Goal: Task Accomplishment & Management: Complete application form

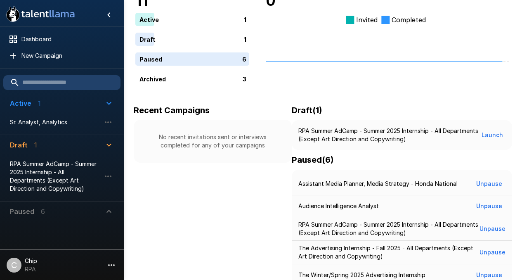
scroll to position [56, 0]
click at [111, 266] on icon "button" at bounding box center [111, 265] width 10 height 10
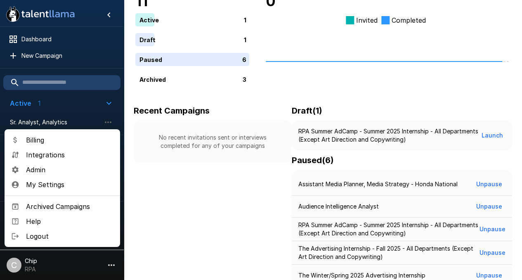
click at [36, 171] on span "Admin" at bounding box center [69, 170] width 87 height 10
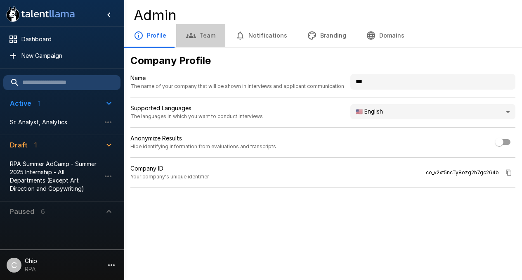
click at [196, 39] on button "Team" at bounding box center [200, 35] width 49 height 23
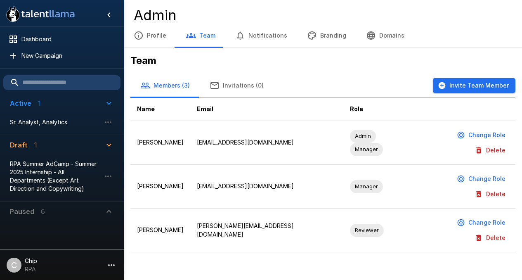
click at [473, 84] on button "Invite Team Member" at bounding box center [474, 85] width 82 height 15
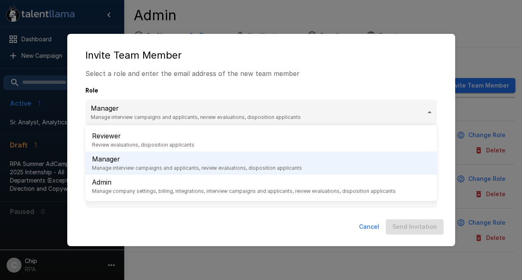
click at [269, 110] on body ".st0{fill:#FFFFFF;} .st1{fill:#76a4ed;} Dashboard New Campaign Active 1 Sr. Ana…" at bounding box center [261, 140] width 522 height 280
click at [131, 89] on div at bounding box center [261, 140] width 522 height 280
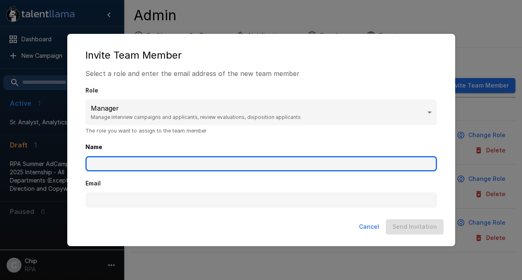
click at [113, 161] on input "Name" at bounding box center [260, 164] width 351 height 16
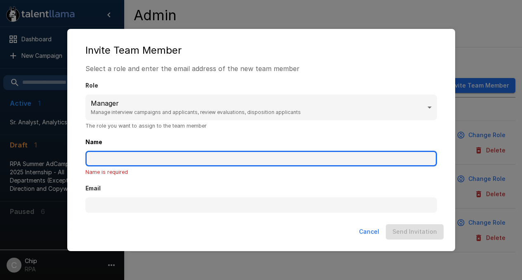
click at [105, 159] on input "Name" at bounding box center [260, 158] width 351 height 16
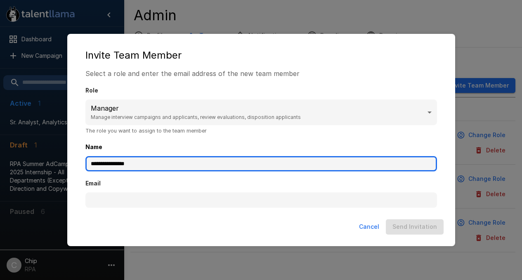
type input "**********"
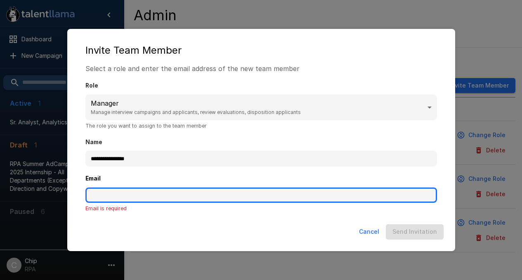
paste input "**********"
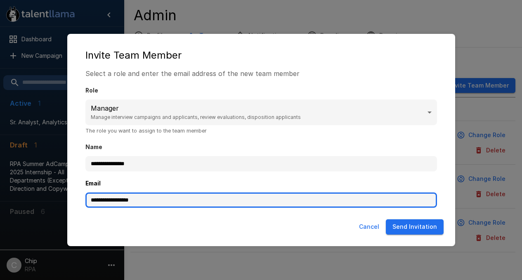
type input "**********"
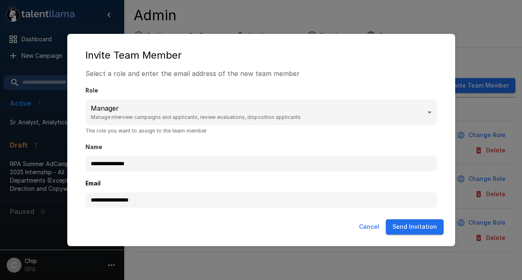
click at [374, 226] on button "Cancel" at bounding box center [368, 226] width 27 height 15
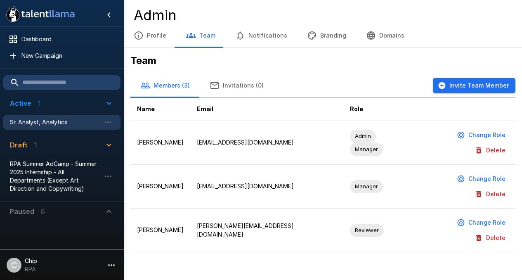
click at [43, 122] on span "Sr. Analyst, Analytics" at bounding box center [55, 122] width 91 height 8
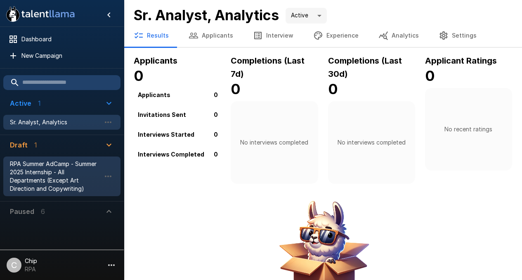
click at [47, 172] on span "RPA Summer AdCamp - Summer 2025 Internship - All Departments (Except Art Direct…" at bounding box center [55, 176] width 91 height 33
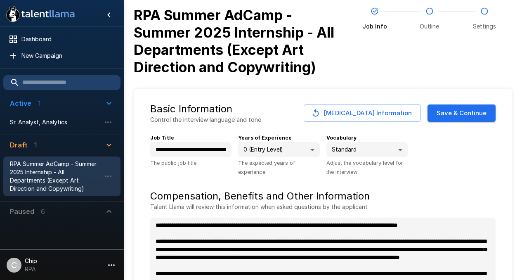
type textarea "*"
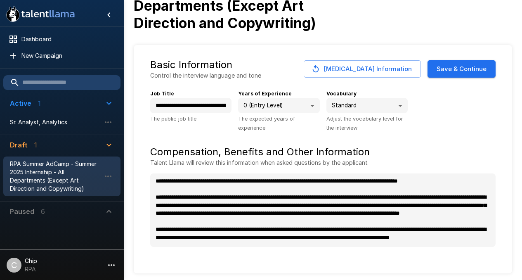
click at [110, 209] on icon "button" at bounding box center [109, 211] width 10 height 10
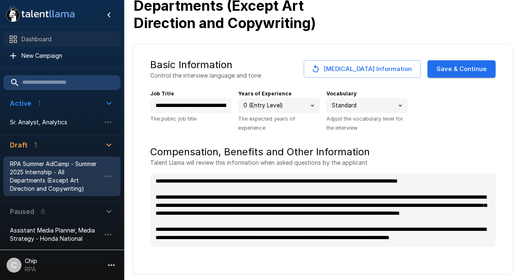
click at [33, 40] on span "Dashboard" at bounding box center [67, 39] width 92 height 8
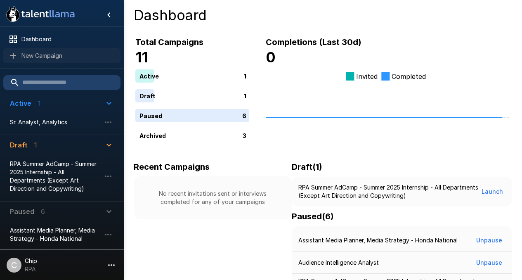
click at [44, 56] on span "New Campaign" at bounding box center [67, 56] width 92 height 8
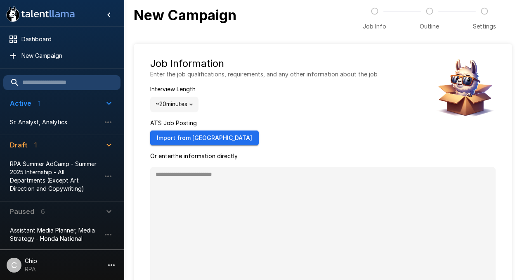
click at [169, 103] on body ".st0{fill:#FFFFFF;} .st1{fill:#76a4ed;} Dashboard New Campaign Active 1 Sr. Ana…" at bounding box center [261, 140] width 522 height 280
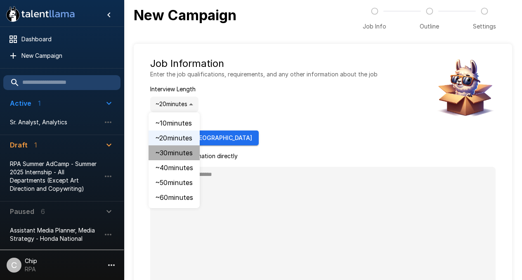
click at [166, 151] on li "~ 30 minutes" at bounding box center [173, 152] width 51 height 15
type input "**"
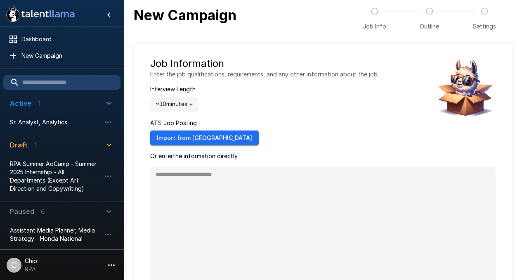
type textarea "*"
click at [289, 136] on div "Job Information Enter the job qualifications, requirements, and any other infor…" at bounding box center [263, 101] width 227 height 88
click at [44, 122] on span "Sr. Analyst, Analytics" at bounding box center [55, 122] width 91 height 8
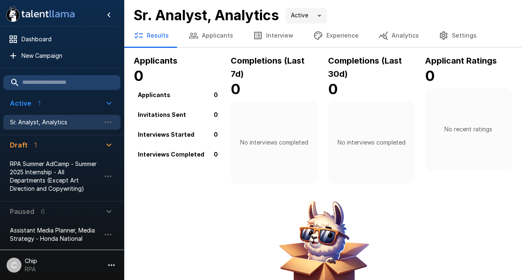
click at [203, 37] on button "Applicants" at bounding box center [211, 35] width 64 height 23
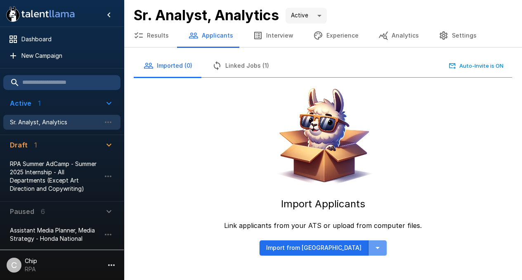
click at [375, 247] on icon "button" at bounding box center [377, 248] width 4 height 2
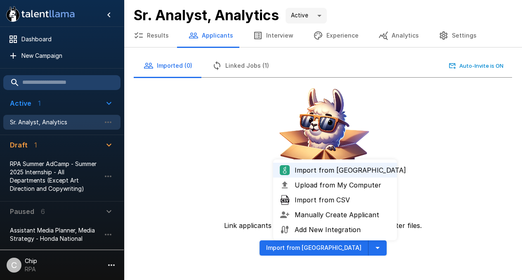
click at [309, 216] on span "Manually Create Applicant" at bounding box center [342, 214] width 96 height 10
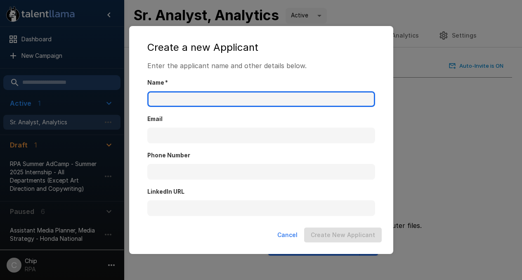
click at [187, 99] on input "Name   *" at bounding box center [261, 99] width 228 height 16
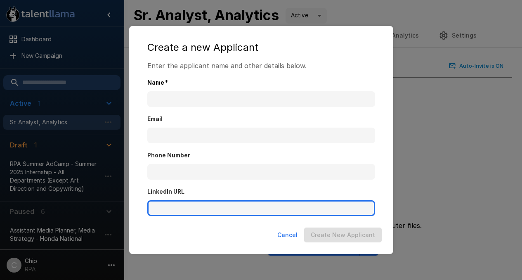
click at [156, 205] on input "LinkedIn URL" at bounding box center [261, 208] width 228 height 16
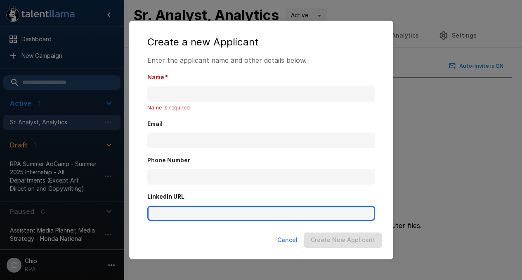
paste input "**********"
type input "**********"
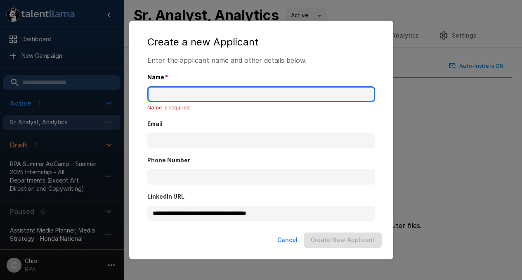
click at [159, 92] on input "Name   *" at bounding box center [261, 94] width 228 height 16
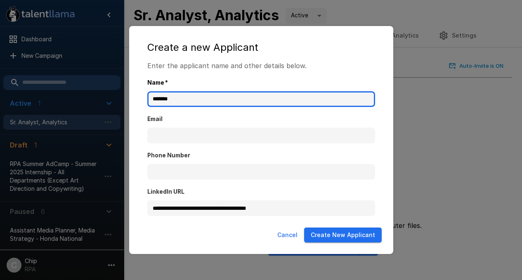
type input "**********"
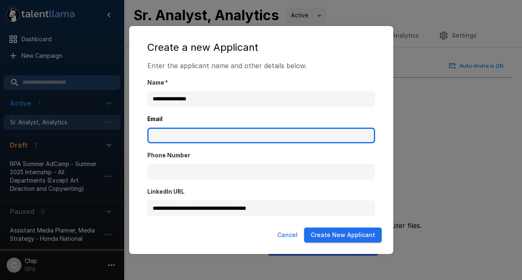
click at [167, 134] on input "Email" at bounding box center [261, 135] width 228 height 16
type input "**********"
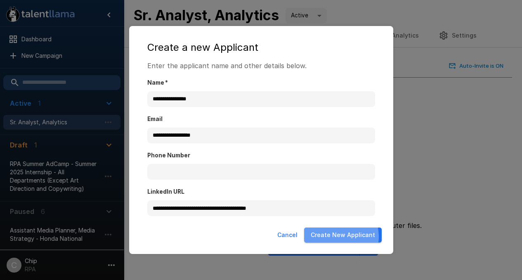
click at [339, 236] on button "Create New Applicant" at bounding box center [343, 234] width 78 height 15
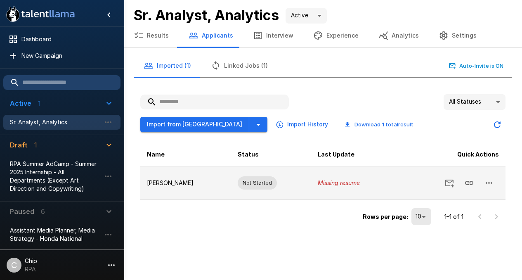
click at [486, 182] on icon "button" at bounding box center [488, 183] width 7 height 2
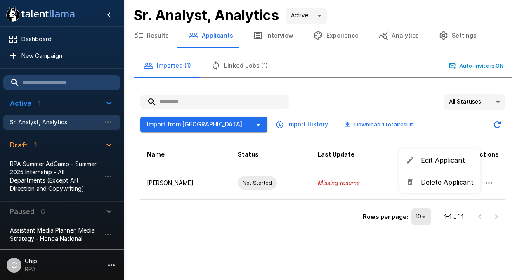
click at [429, 183] on span "Delete Applicant" at bounding box center [447, 182] width 53 height 10
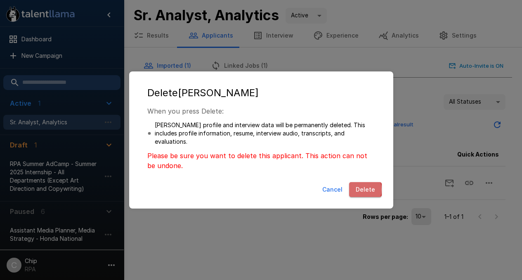
click at [362, 189] on button "Delete" at bounding box center [365, 189] width 33 height 15
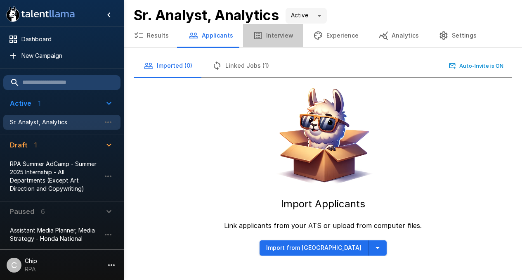
click at [272, 33] on button "Interview" at bounding box center [273, 35] width 60 height 23
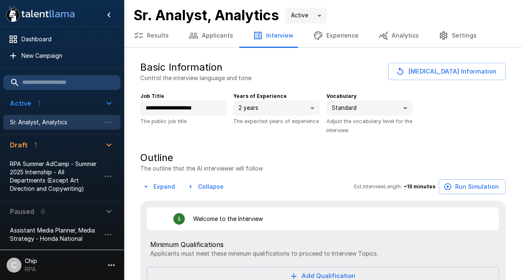
type textarea "*"
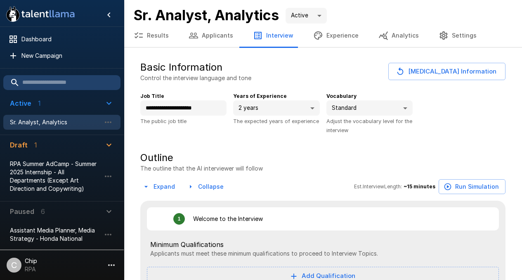
type textarea "*"
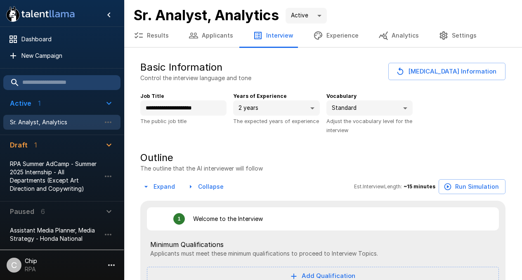
type textarea "*"
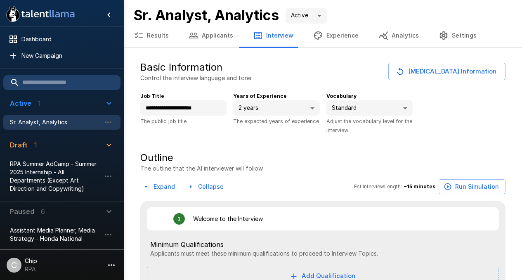
type textarea "*"
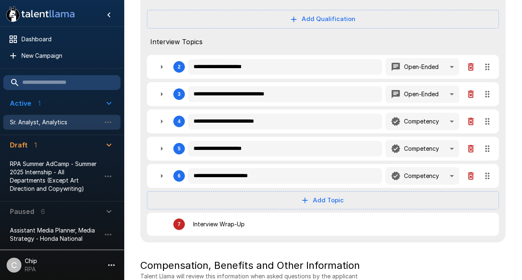
scroll to position [258, 0]
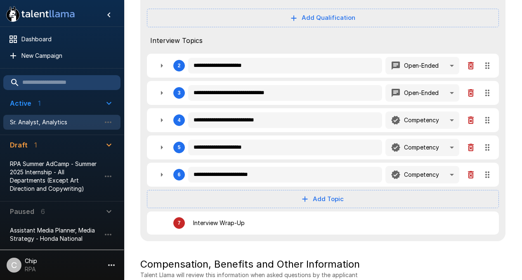
type textarea "*"
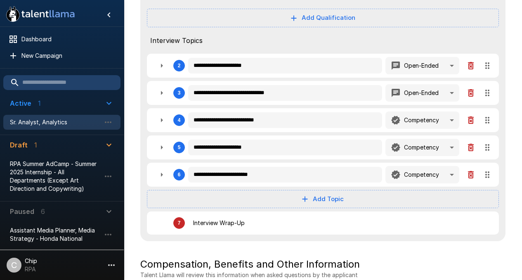
type textarea "*"
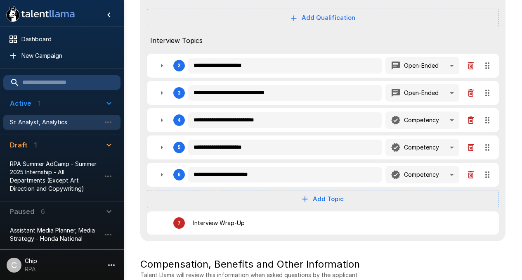
type textarea "*"
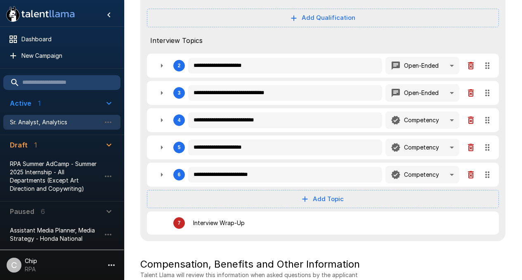
type textarea "*"
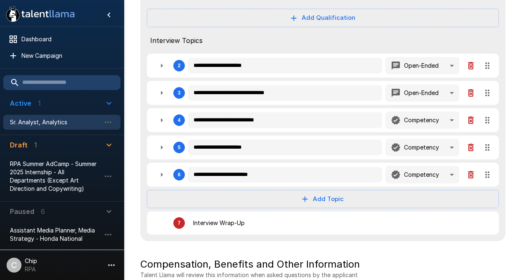
type textarea "*"
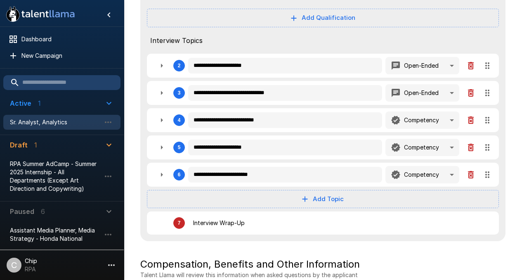
type textarea "*"
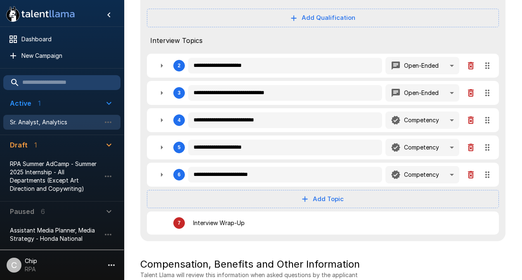
type textarea "*"
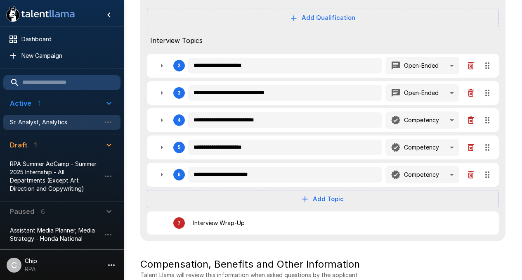
type textarea "*"
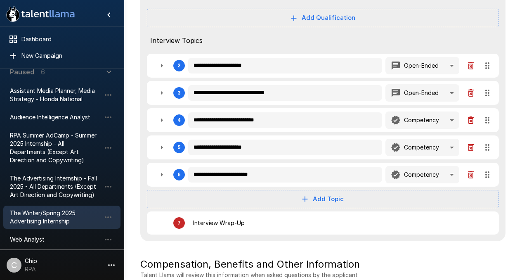
scroll to position [145, 0]
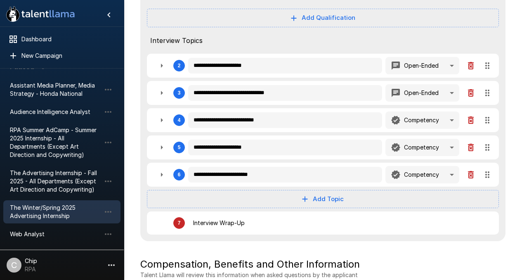
type textarea "*"
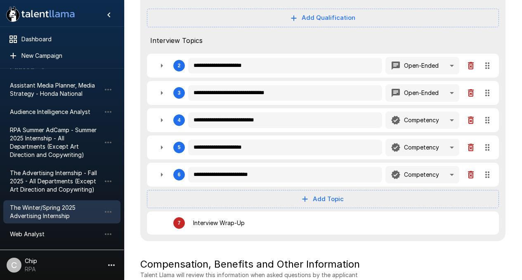
type textarea "*"
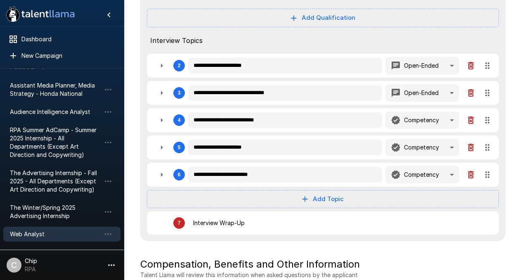
type textarea "*"
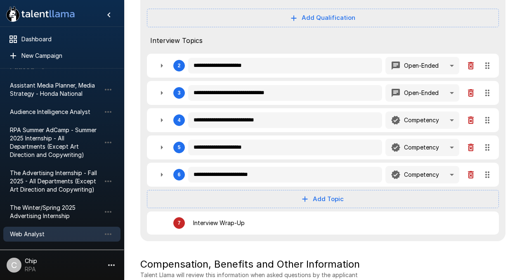
type textarea "*"
click at [32, 235] on span "Web Analyst" at bounding box center [55, 234] width 91 height 8
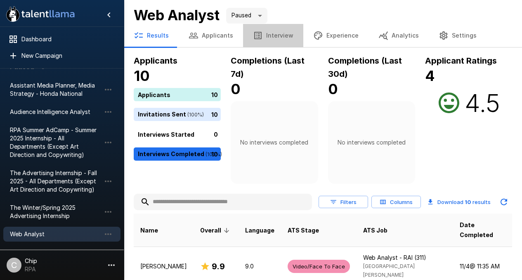
click at [270, 36] on button "Interview" at bounding box center [273, 35] width 60 height 23
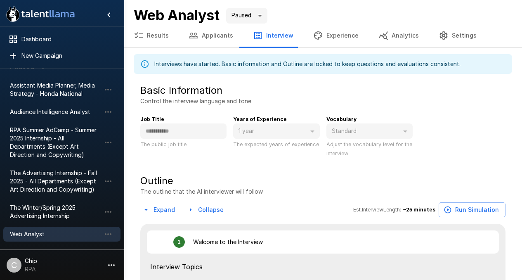
type textarea "*"
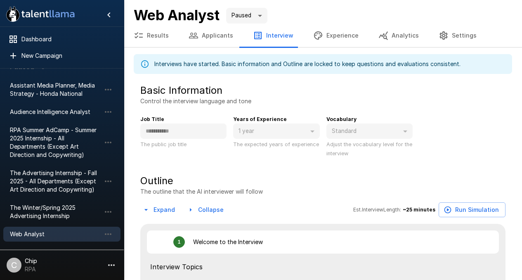
type textarea "*"
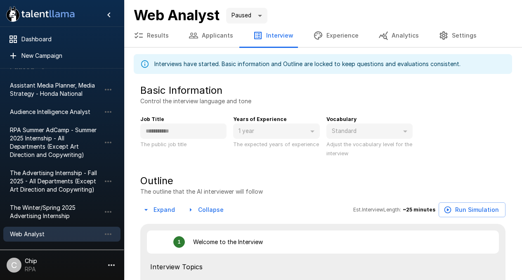
type textarea "*"
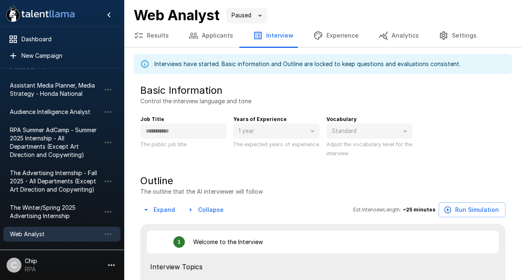
type textarea "*"
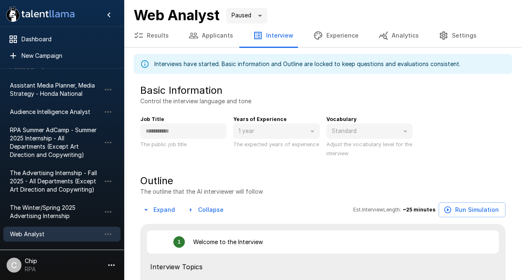
type textarea "*"
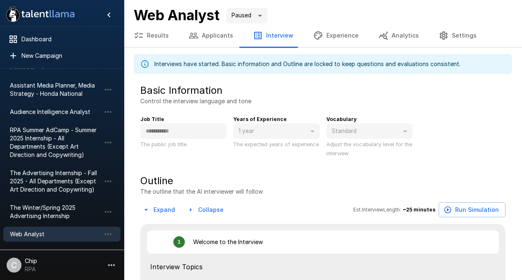
type textarea "*"
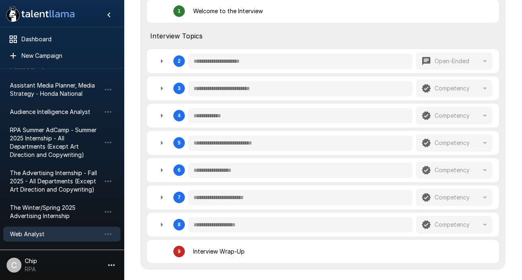
scroll to position [221, 0]
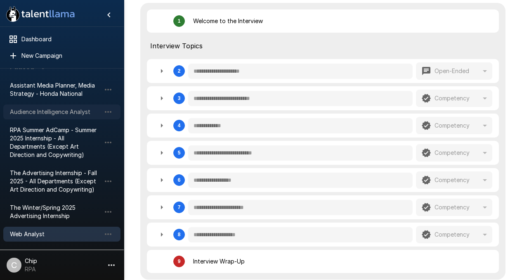
click at [31, 112] on span "Audience Intelligence Analyst" at bounding box center [55, 112] width 91 height 8
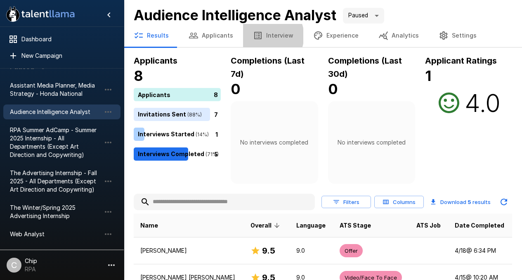
click at [264, 36] on button "Interview" at bounding box center [273, 35] width 60 height 23
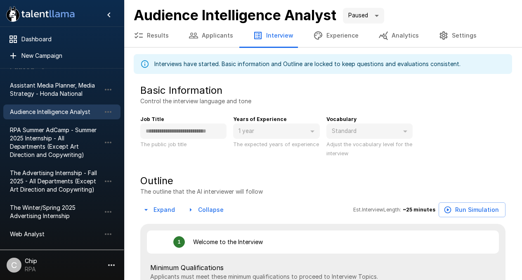
type textarea "*"
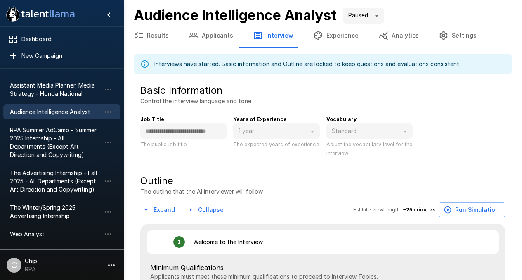
type textarea "*"
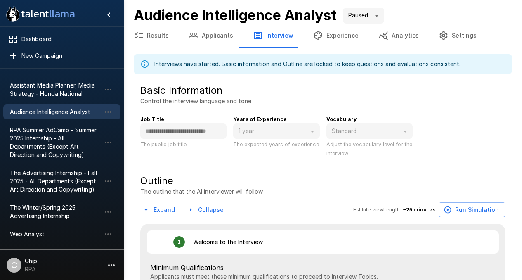
type textarea "*"
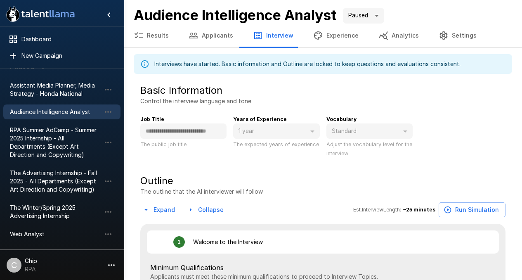
type textarea "*"
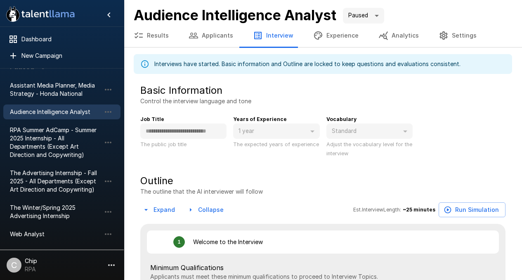
type textarea "*"
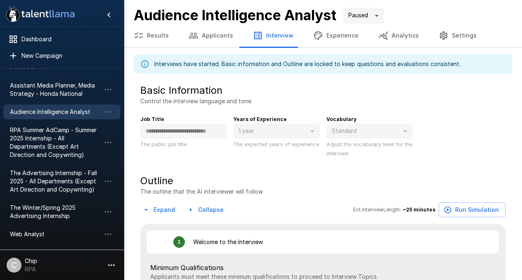
type textarea "*"
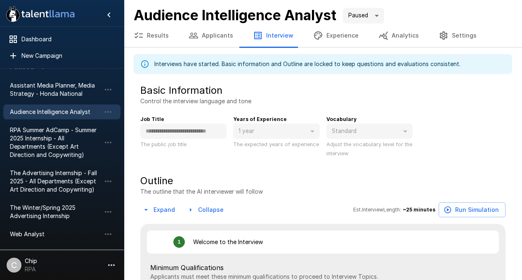
type textarea "*"
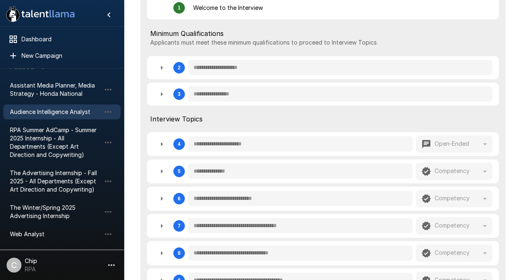
scroll to position [234, 0]
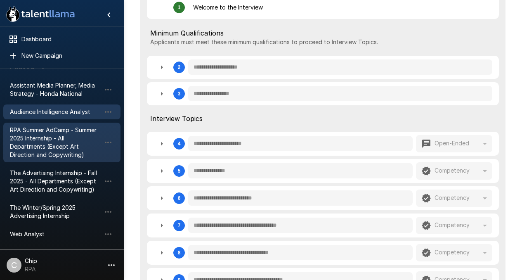
click at [22, 130] on span "RPA Summer AdCamp - Summer 2025 Internship - All Departments (Except Art Direct…" at bounding box center [55, 142] width 91 height 33
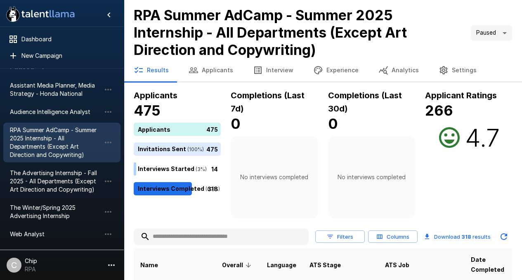
click at [277, 72] on button "Interview" at bounding box center [273, 70] width 60 height 23
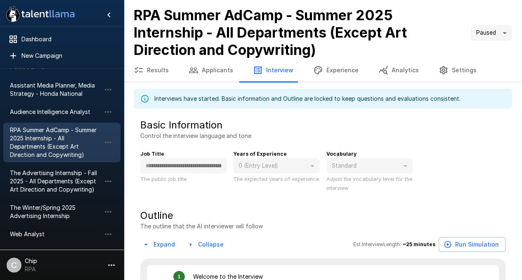
type textarea "*"
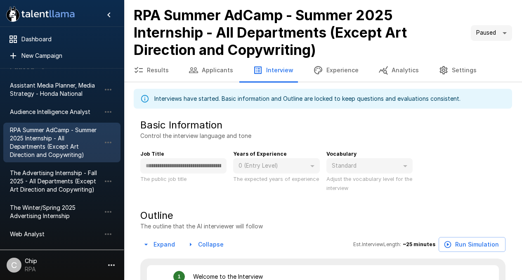
type textarea "*"
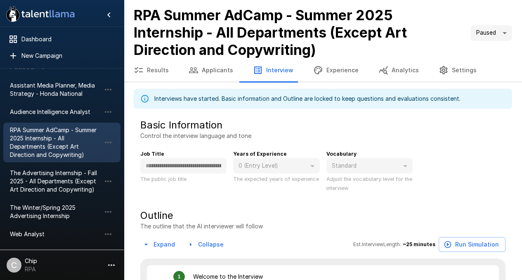
type textarea "*"
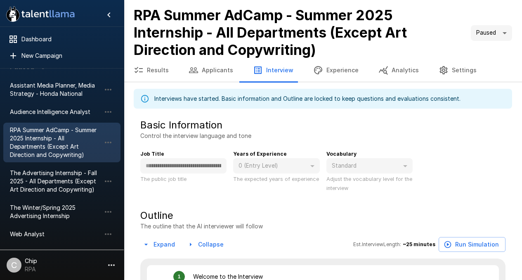
type textarea "*"
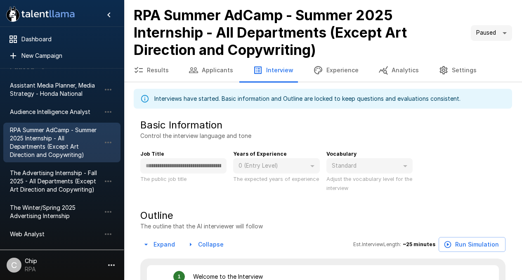
type textarea "*"
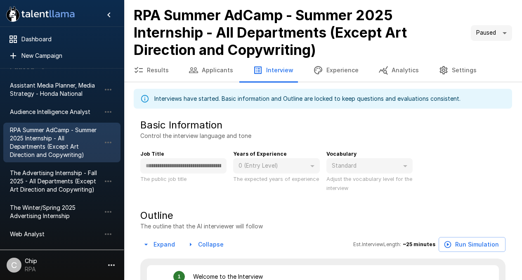
type textarea "*"
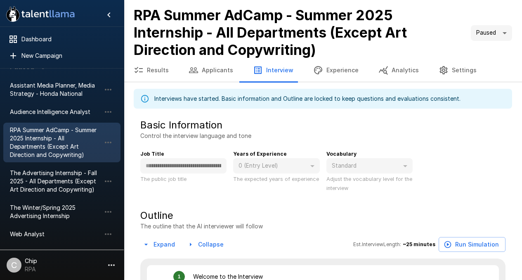
type textarea "*"
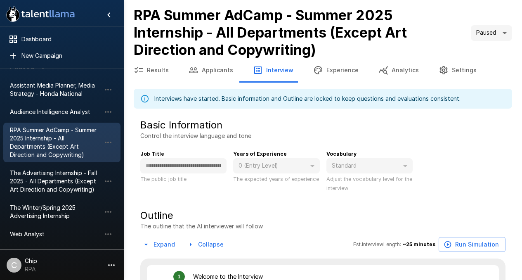
type textarea "*"
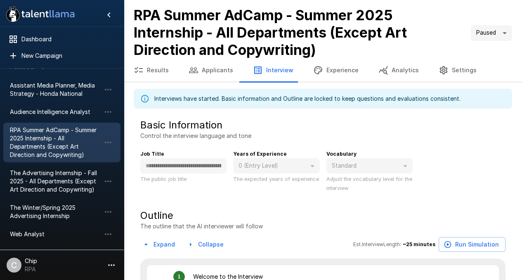
type textarea "*"
click at [489, 35] on body "**********" at bounding box center [261, 140] width 522 height 280
click at [488, 54] on li "Active" at bounding box center [490, 51] width 41 height 15
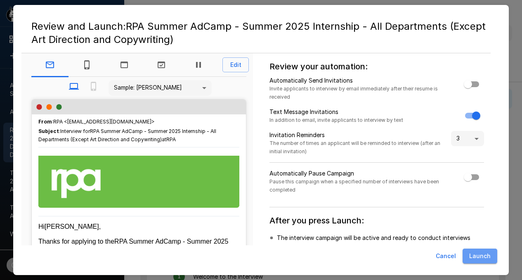
click at [480, 256] on button "Launch" at bounding box center [479, 255] width 35 height 15
type input "****"
type textarea "*"
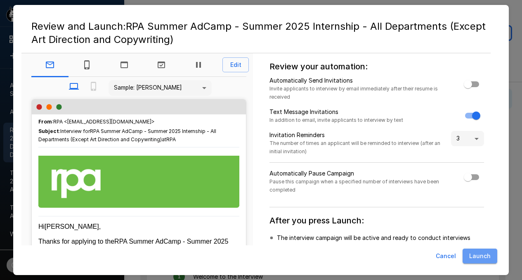
type textarea "*"
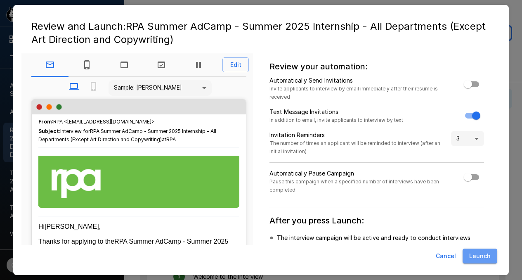
type textarea "*"
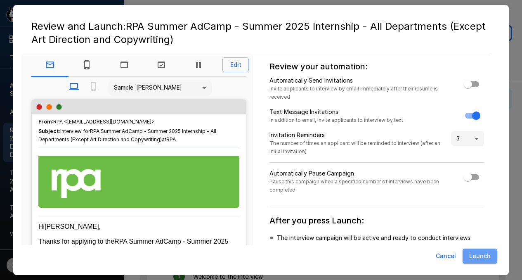
type textarea "*"
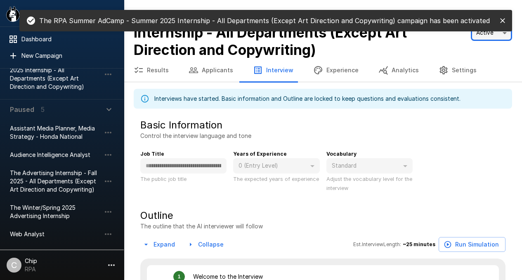
type textarea "*"
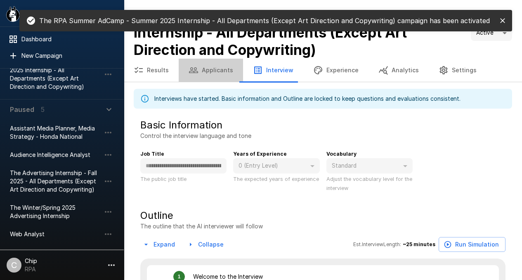
click at [213, 71] on button "Applicants" at bounding box center [211, 70] width 64 height 23
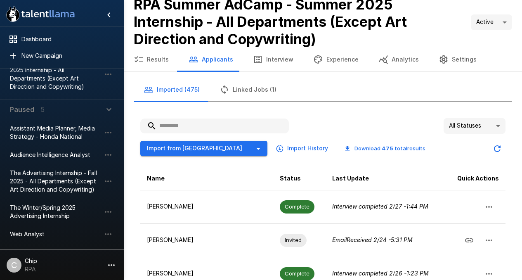
scroll to position [12, 0]
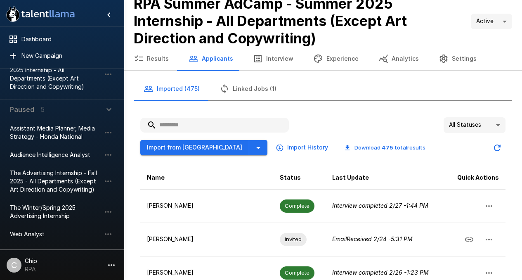
click at [253, 147] on icon "button" at bounding box center [258, 148] width 10 height 10
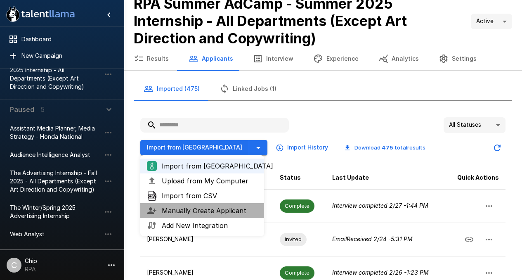
click at [229, 209] on span "Manually Create Applicant" at bounding box center [210, 210] width 96 height 10
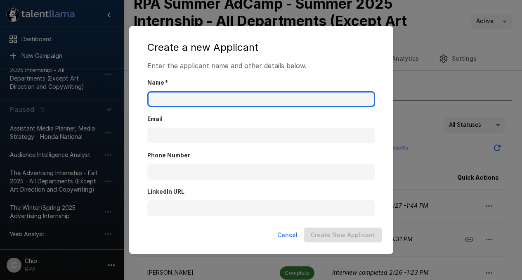
click at [179, 101] on input "Name   *" at bounding box center [261, 99] width 228 height 16
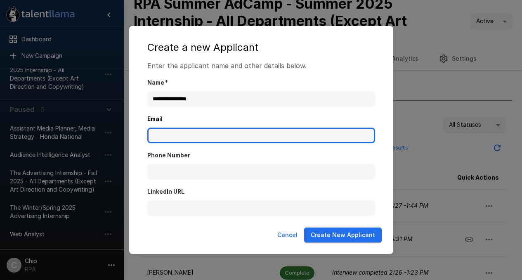
click at [192, 132] on input "Email" at bounding box center [261, 135] width 228 height 16
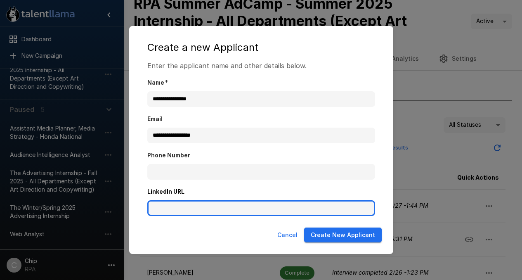
click at [188, 207] on input "LinkedIn URL" at bounding box center [261, 208] width 228 height 16
paste input "**********"
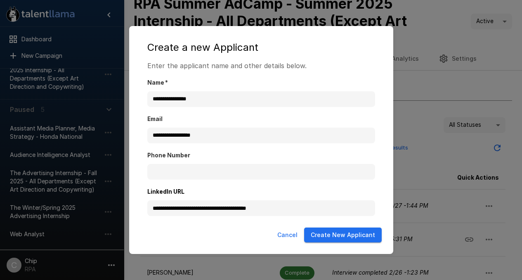
click at [327, 236] on button "Create New Applicant" at bounding box center [343, 234] width 78 height 15
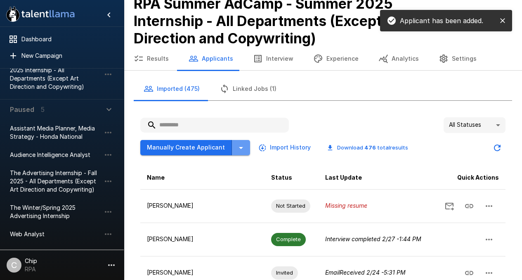
click at [236, 146] on icon "button" at bounding box center [241, 148] width 10 height 10
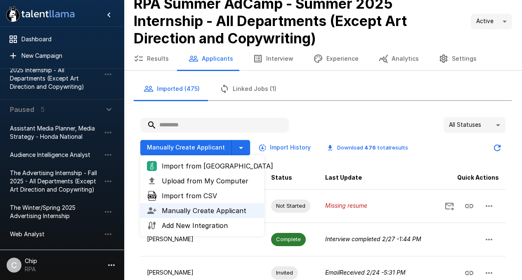
click at [181, 213] on span "Manually Create Applicant" at bounding box center [210, 210] width 96 height 10
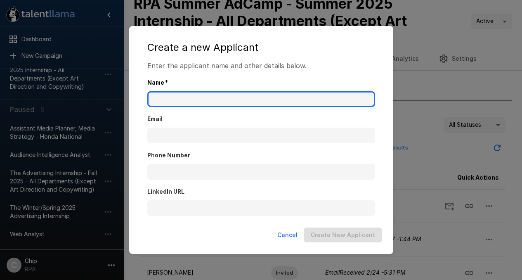
click at [170, 102] on input "Name   *" at bounding box center [261, 99] width 228 height 16
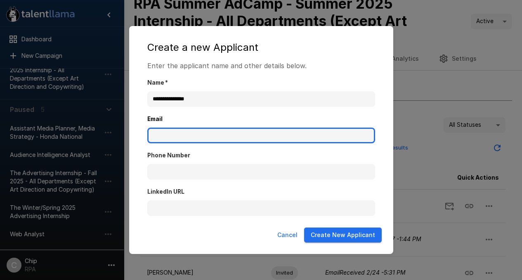
paste input "**********"
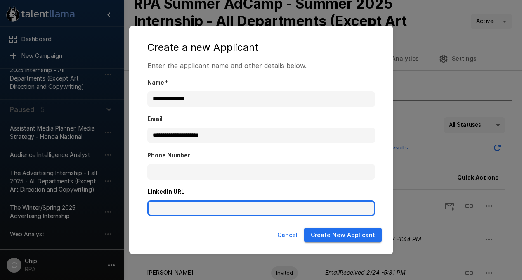
click at [184, 204] on input "LinkedIn URL" at bounding box center [261, 208] width 228 height 16
click at [198, 205] on input "LinkedIn URL" at bounding box center [261, 208] width 228 height 16
paste input "**********"
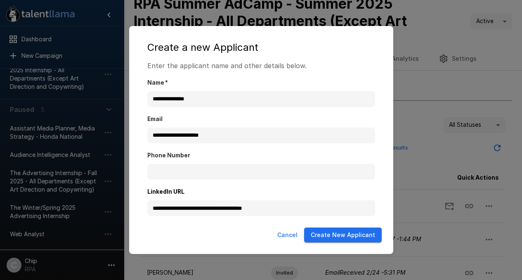
click at [330, 236] on button "Create New Applicant" at bounding box center [343, 234] width 78 height 15
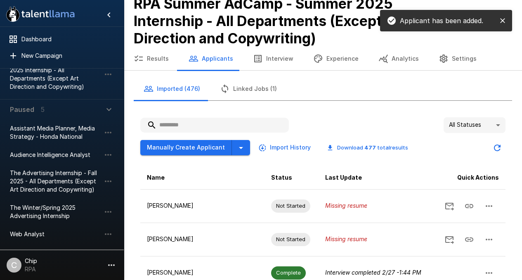
click at [240, 152] on icon "button" at bounding box center [241, 148] width 10 height 10
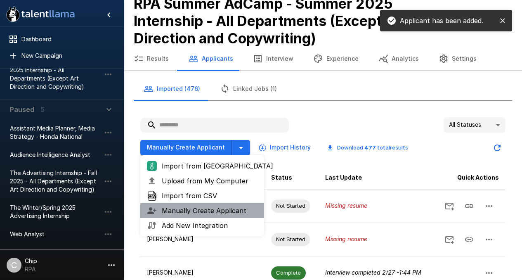
click at [217, 207] on span "Manually Create Applicant" at bounding box center [210, 210] width 96 height 10
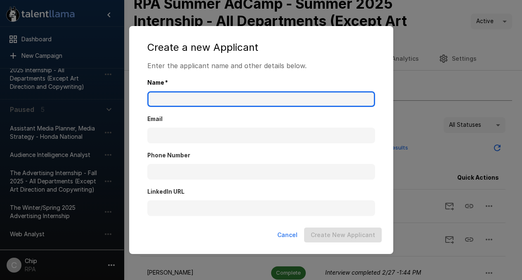
click at [158, 94] on input "Name   *" at bounding box center [261, 99] width 228 height 16
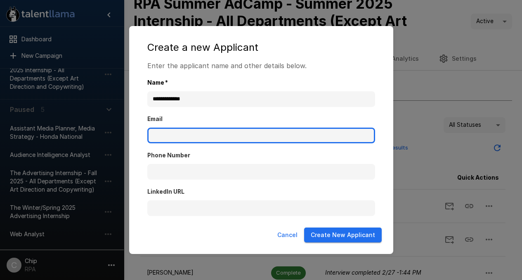
click at [162, 139] on input "Email" at bounding box center [261, 135] width 228 height 16
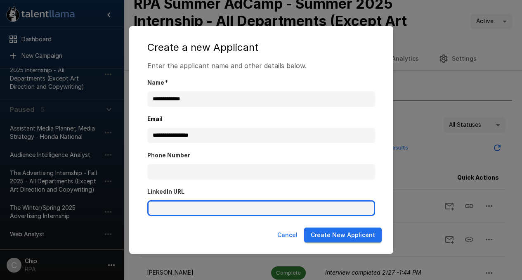
click at [177, 208] on input "LinkedIn URL" at bounding box center [261, 208] width 228 height 16
paste input "**********"
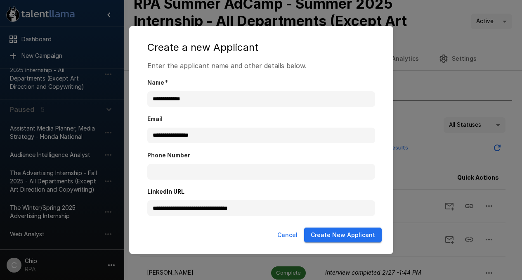
click at [337, 236] on button "Create New Applicant" at bounding box center [343, 234] width 78 height 15
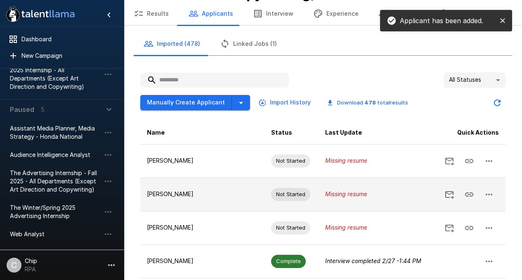
scroll to position [58, 0]
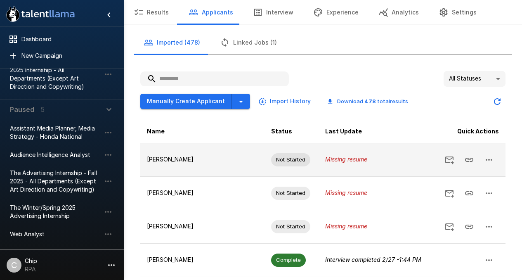
click at [491, 161] on icon "button" at bounding box center [489, 160] width 10 height 10
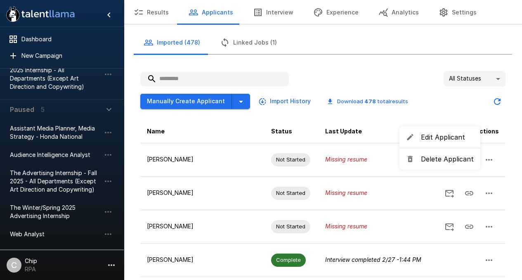
click at [376, 166] on div at bounding box center [261, 140] width 522 height 280
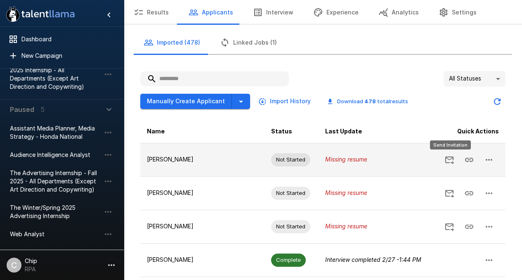
click at [449, 161] on icon "Send Invitation" at bounding box center [449, 160] width 10 height 10
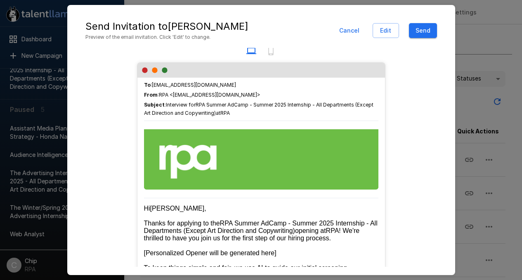
scroll to position [11, 0]
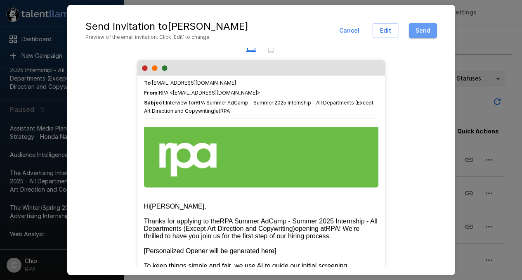
click at [419, 36] on button "Send" at bounding box center [423, 30] width 28 height 15
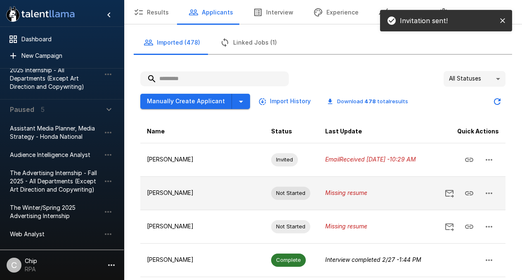
click at [447, 195] on icon "Send Invitation" at bounding box center [449, 193] width 10 height 10
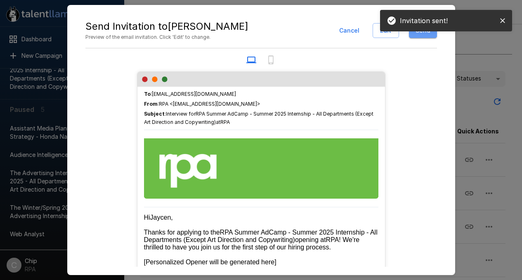
click at [421, 37] on button "Send" at bounding box center [423, 30] width 28 height 15
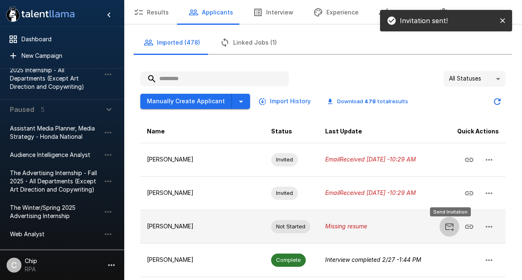
click at [456, 227] on button "Send Invitation" at bounding box center [449, 226] width 20 height 20
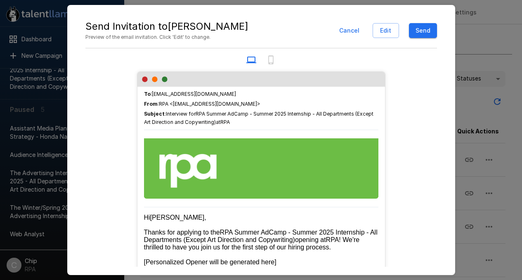
click at [425, 30] on button "Send" at bounding box center [423, 30] width 28 height 15
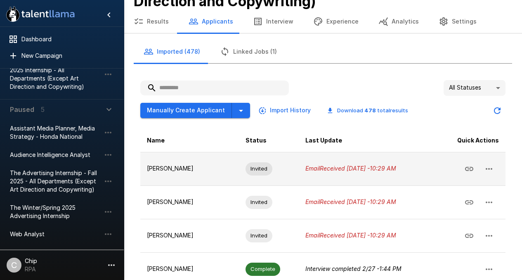
scroll to position [0, 0]
